Goal: Information Seeking & Learning: Compare options

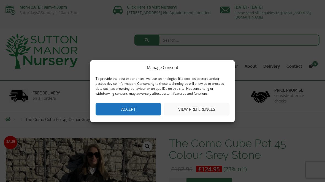
click at [142, 109] on button "Accept" at bounding box center [129, 109] width 66 height 12
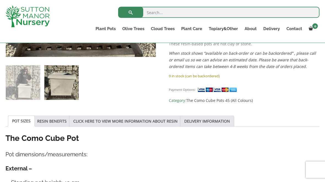
scroll to position [221, 0]
click at [0, 0] on link "Squares And Troughs" at bounding box center [0, 0] width 0 height 0
click at [0, 0] on link "The Old Stone Pots" at bounding box center [0, 0] width 0 height 0
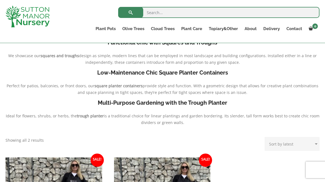
scroll to position [130, 0]
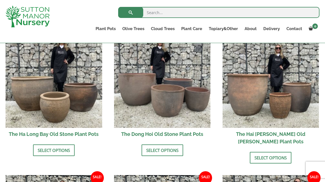
scroll to position [206, 0]
click at [0, 0] on link "Fibre Clay Pots" at bounding box center [0, 0] width 0 height 0
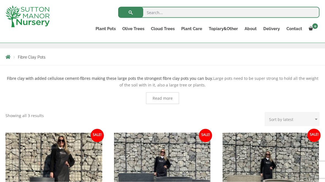
scroll to position [86, 0]
